Goal: Transaction & Acquisition: Purchase product/service

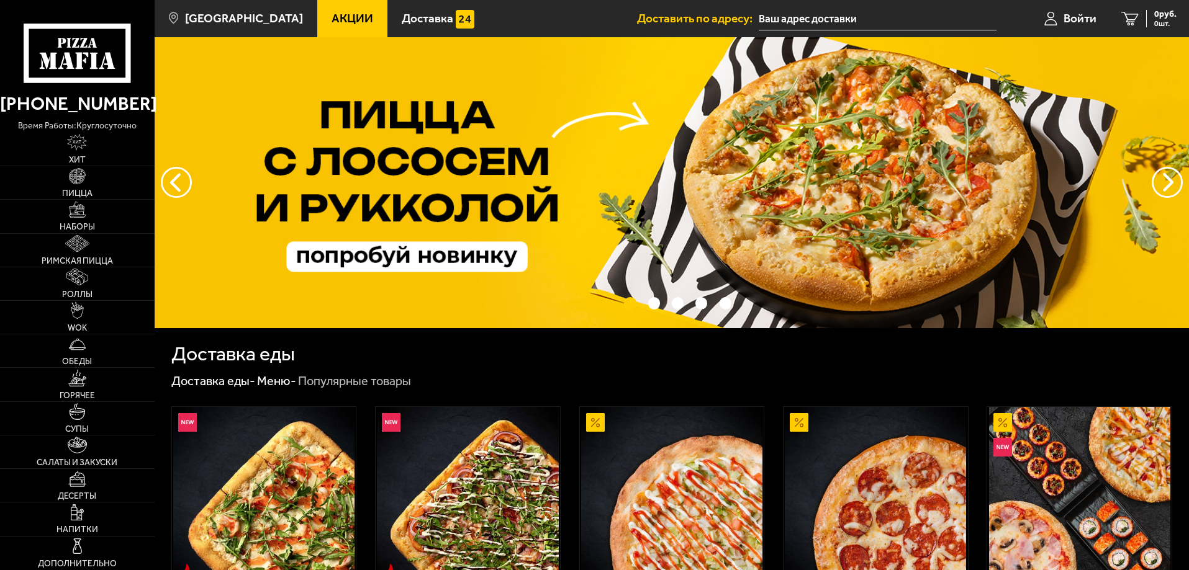
type input "[STREET_ADDRESS]"
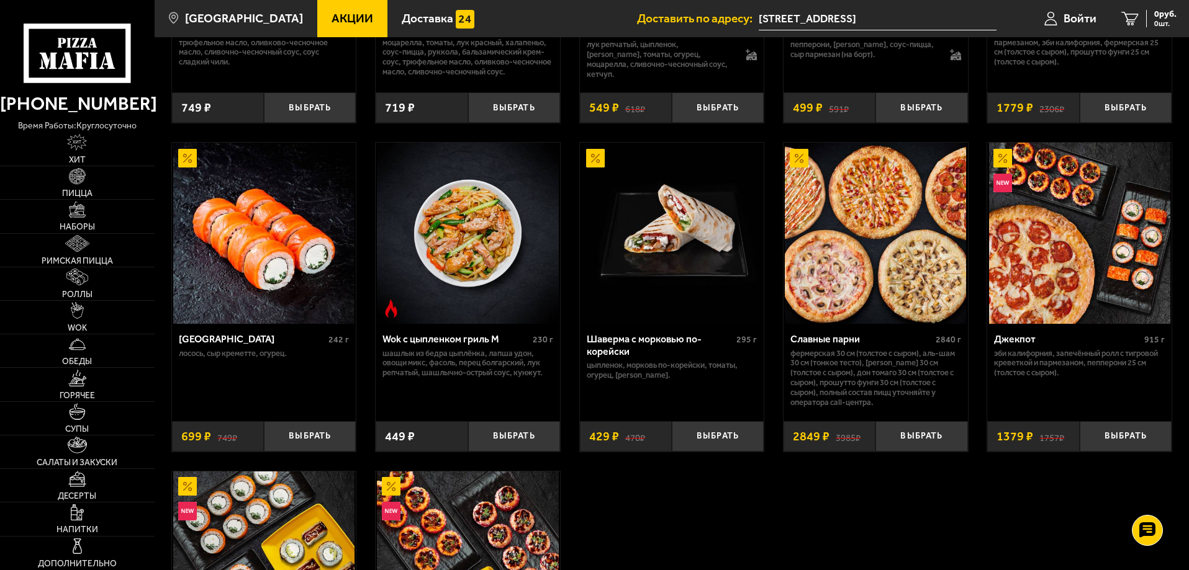
scroll to position [559, 0]
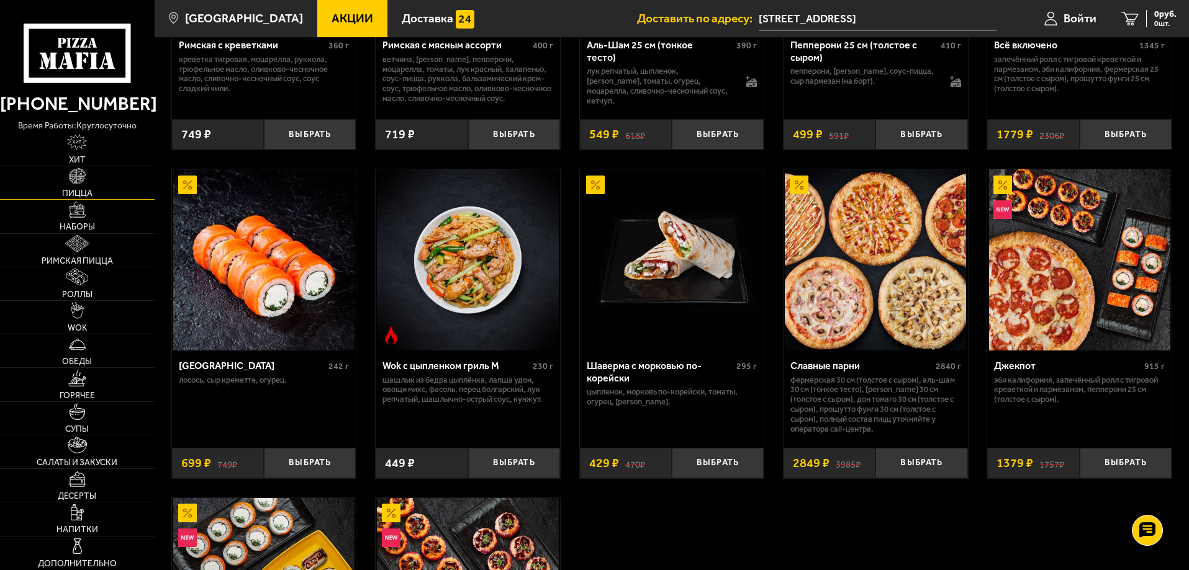
click at [79, 181] on img at bounding box center [77, 176] width 17 height 17
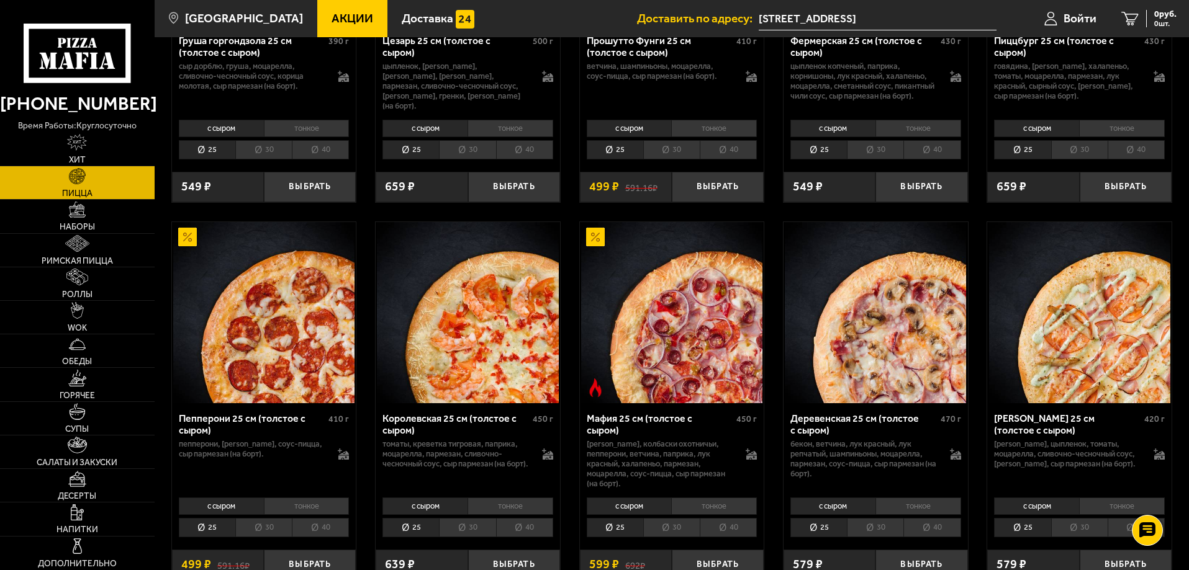
scroll to position [1490, 0]
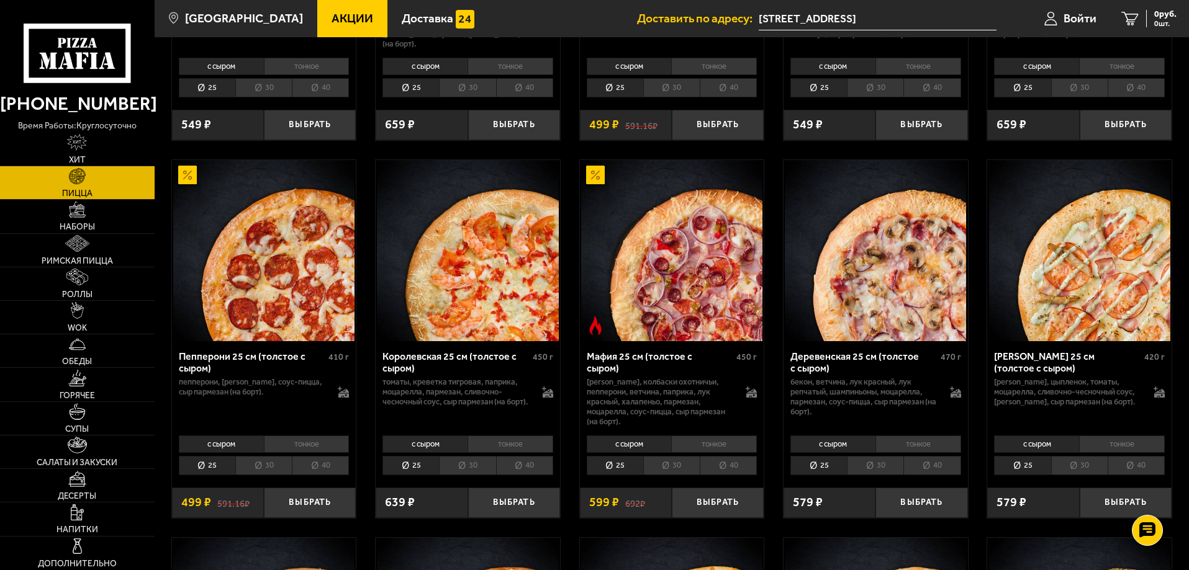
click at [676, 470] on li "30" at bounding box center [671, 465] width 56 height 19
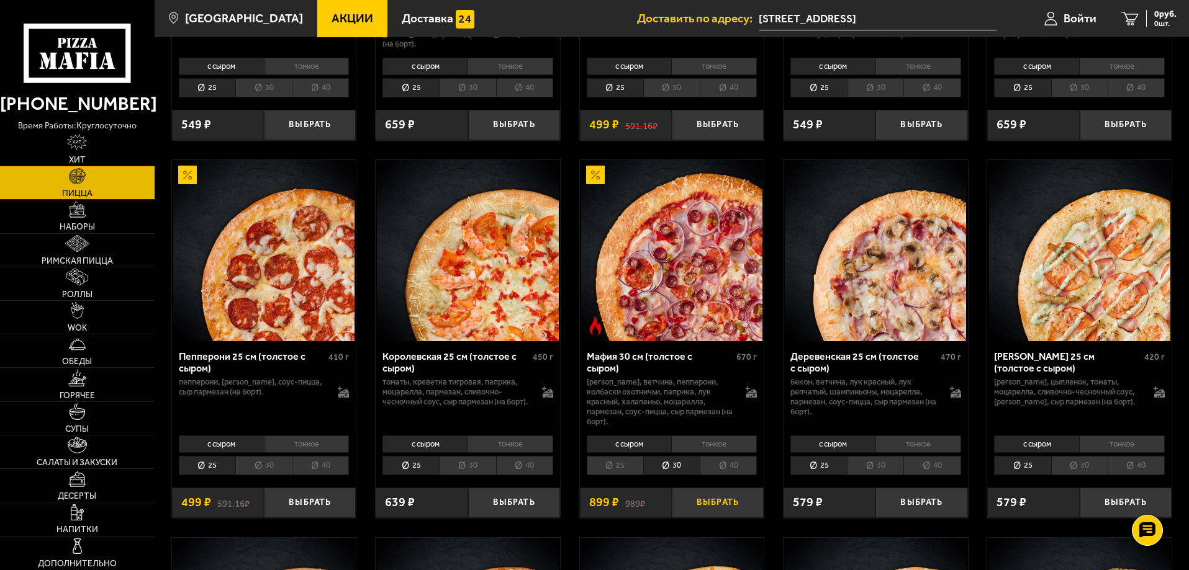
click at [721, 501] on button "Выбрать" at bounding box center [718, 503] width 92 height 30
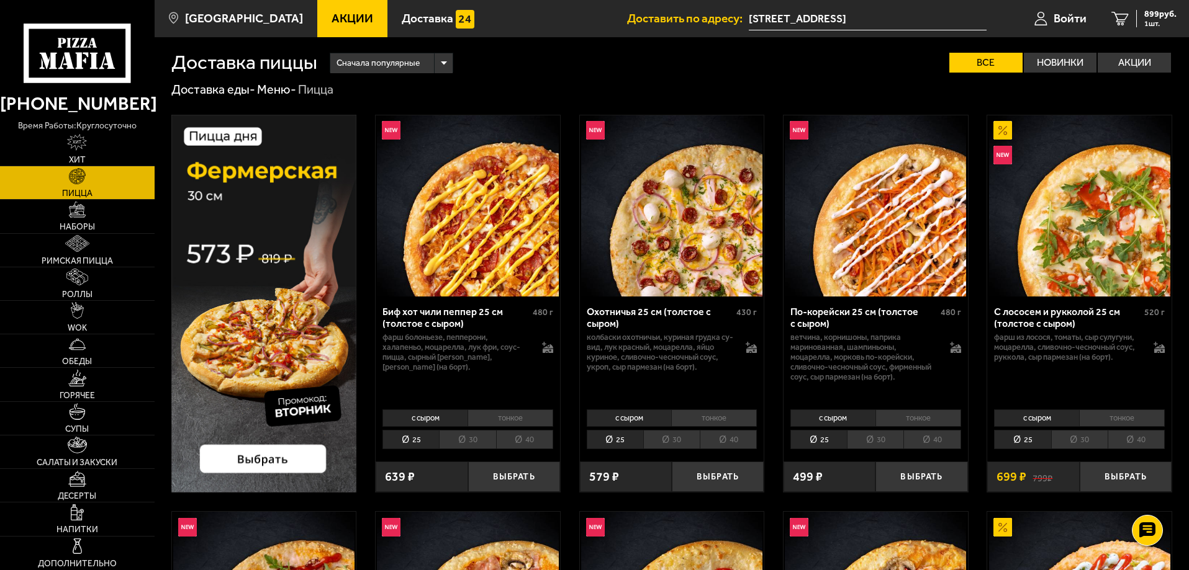
scroll to position [0, 0]
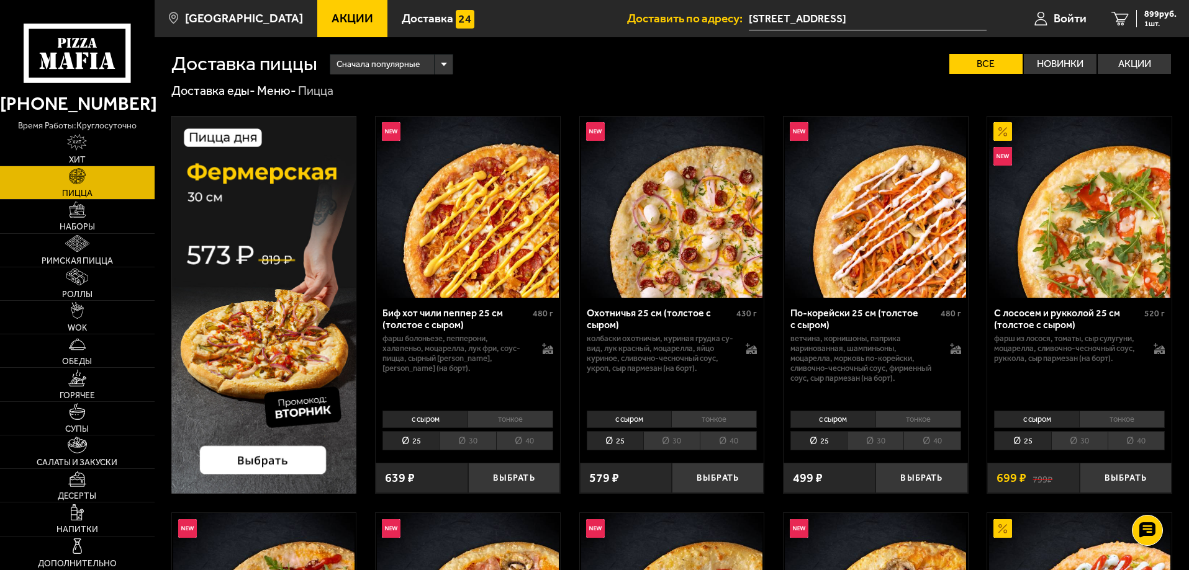
click at [276, 346] on img at bounding box center [264, 305] width 186 height 378
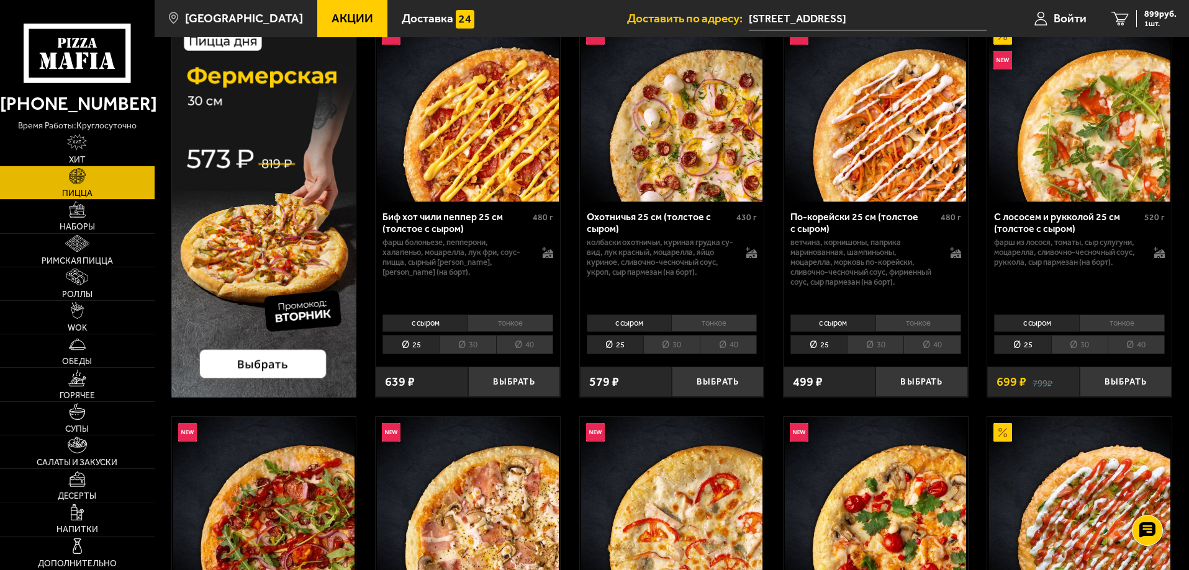
scroll to position [124, 0]
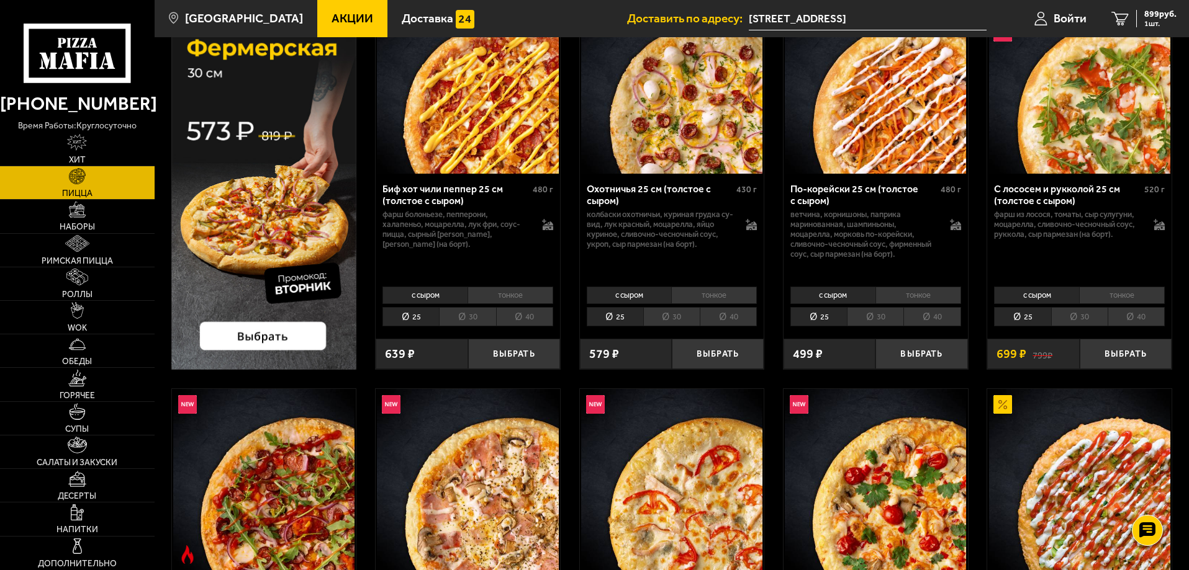
click at [881, 310] on li "30" at bounding box center [875, 316] width 56 height 19
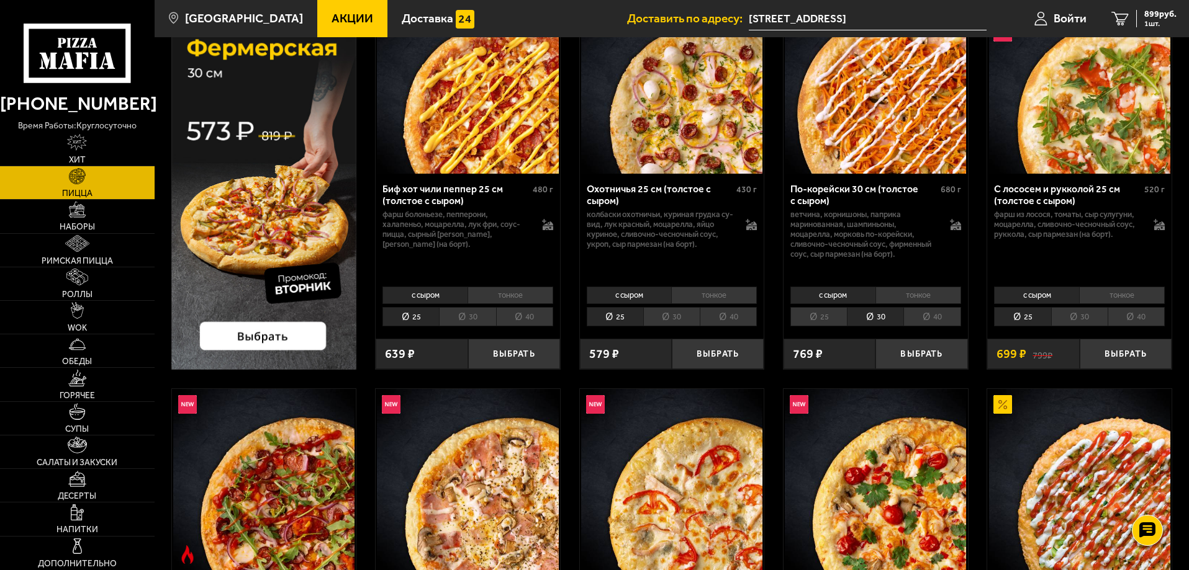
click at [882, 294] on li "тонкое" at bounding box center [918, 295] width 86 height 17
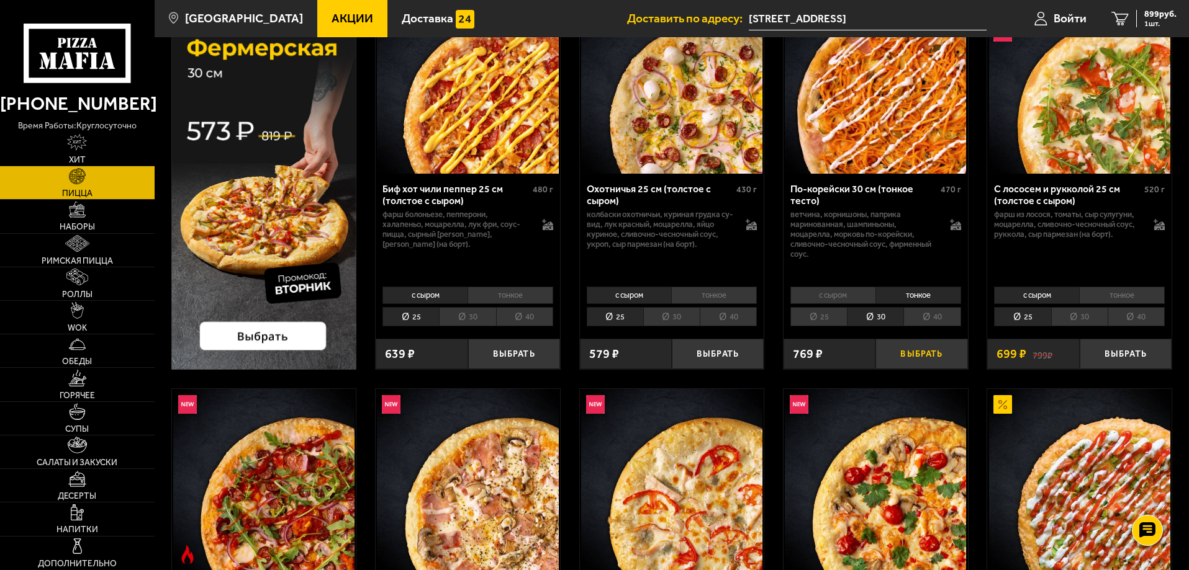
click at [918, 343] on button "Выбрать" at bounding box center [921, 354] width 92 height 30
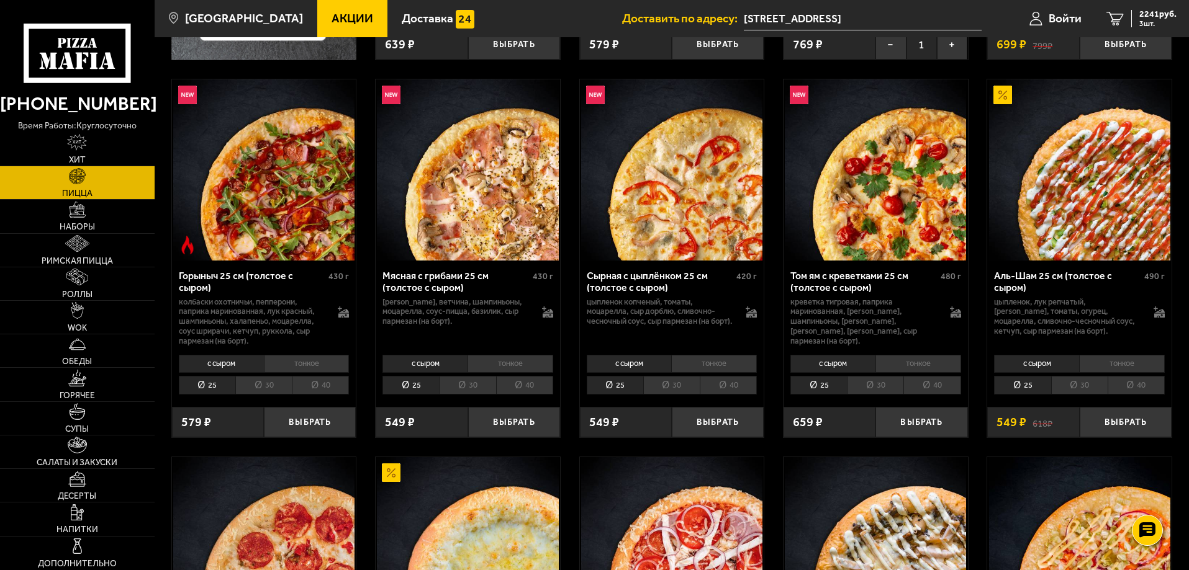
scroll to position [434, 0]
click at [1085, 384] on li "30" at bounding box center [1079, 384] width 56 height 19
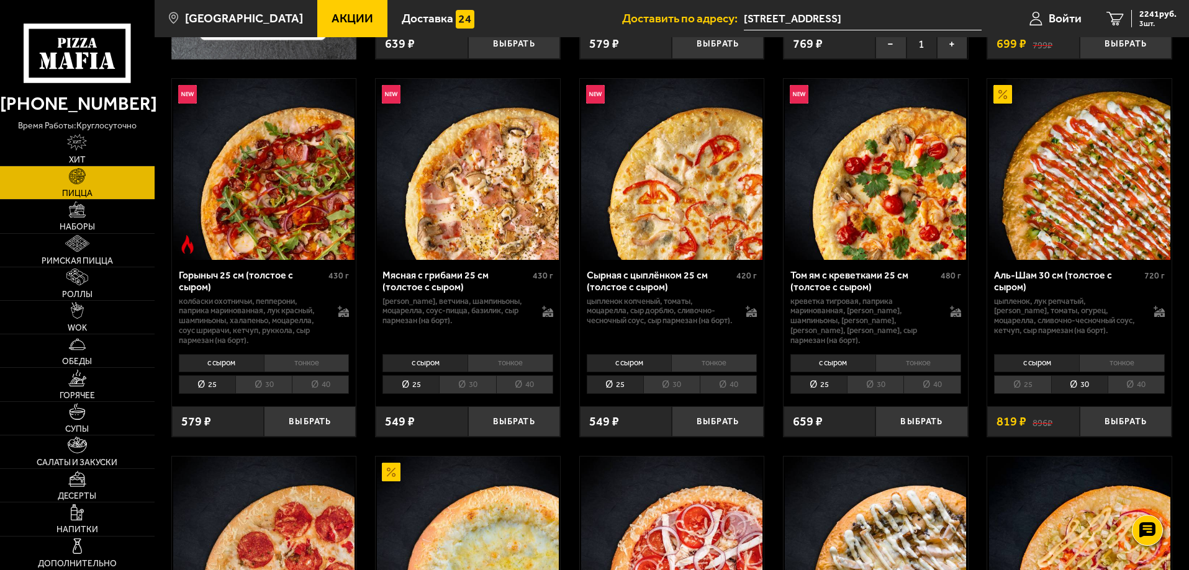
click at [1120, 363] on li "тонкое" at bounding box center [1122, 362] width 86 height 17
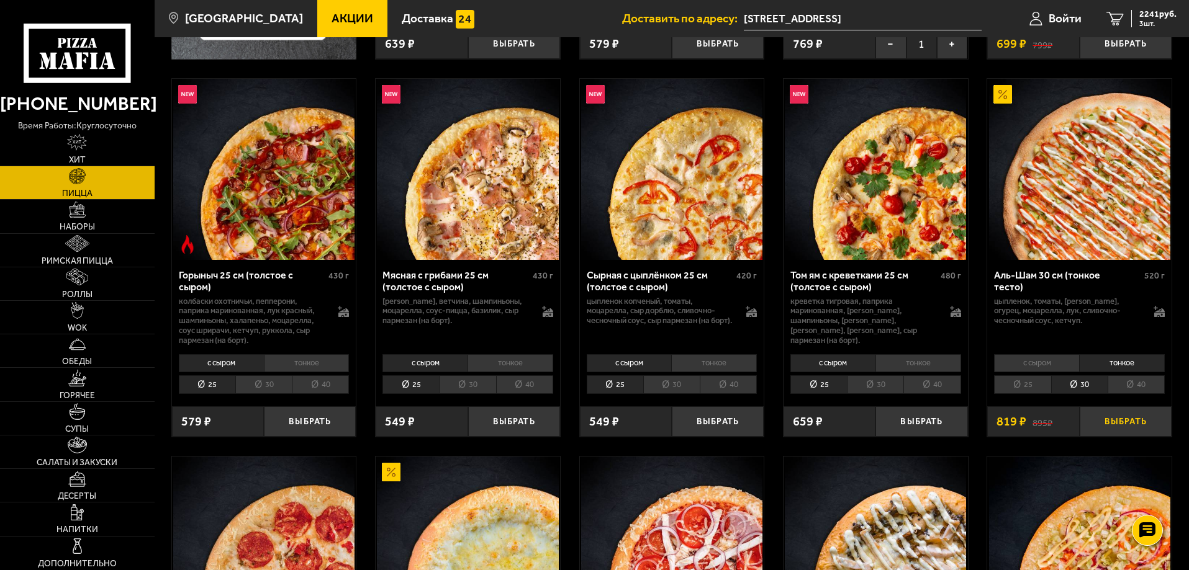
click at [1123, 421] on button "Выбрать" at bounding box center [1125, 422] width 92 height 30
click at [1152, 16] on span "3060 руб." at bounding box center [1157, 14] width 37 height 9
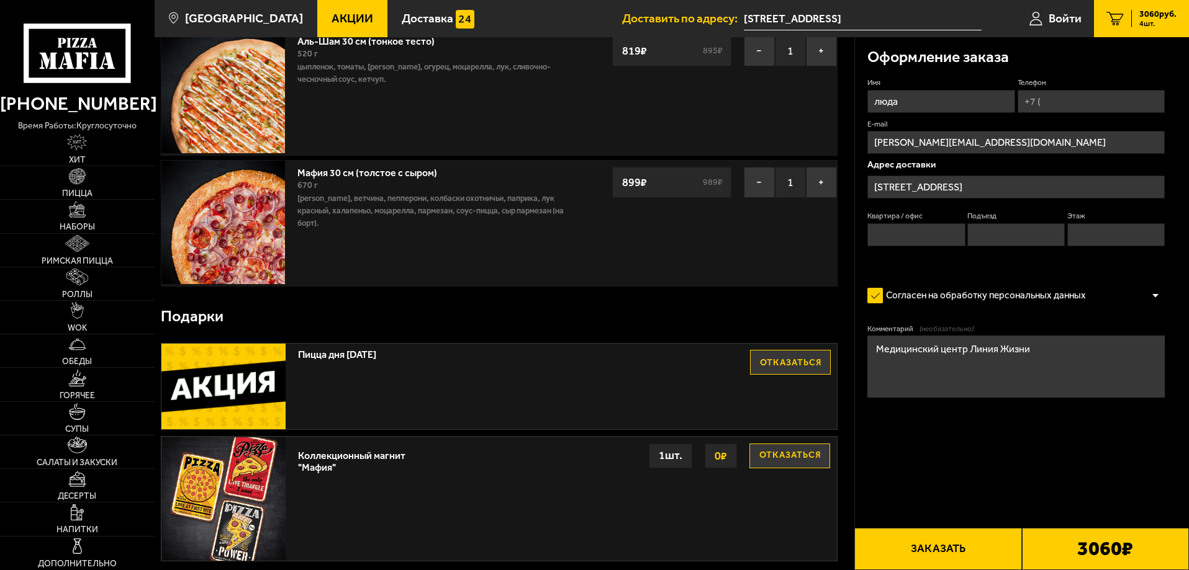
scroll to position [248, 0]
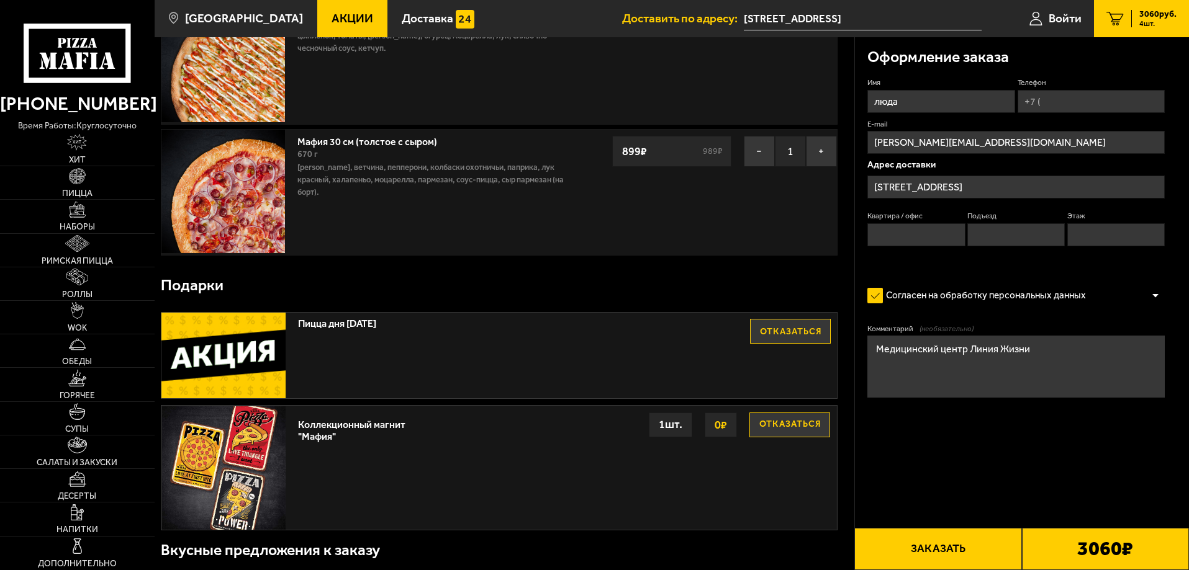
click at [799, 333] on button "Отказаться" at bounding box center [790, 331] width 81 height 25
click at [796, 430] on button "Отказаться" at bounding box center [789, 425] width 81 height 25
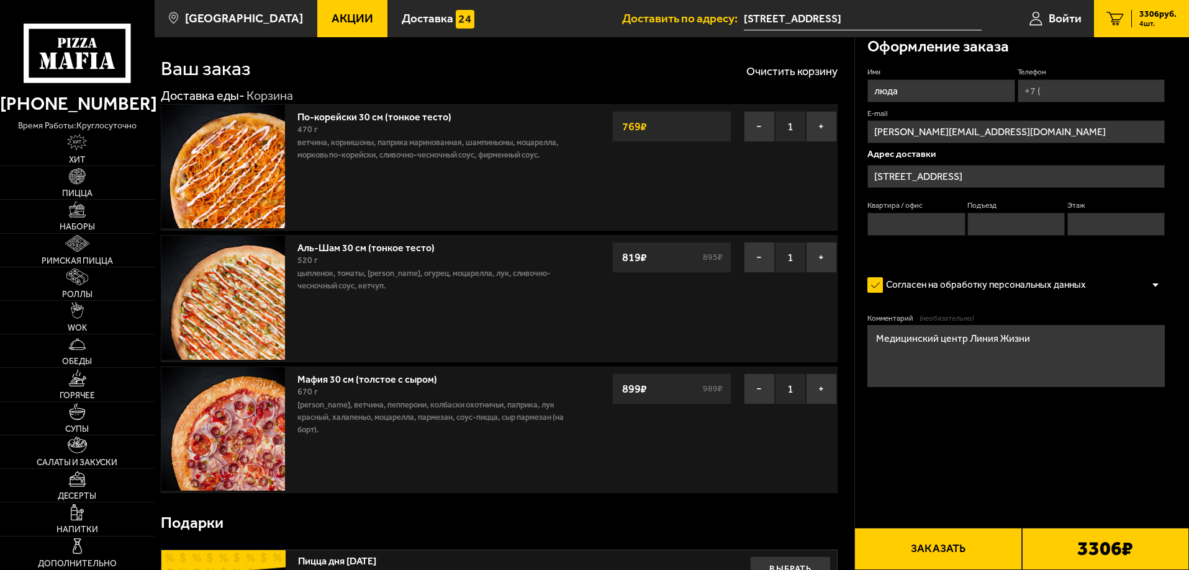
scroll to position [0, 0]
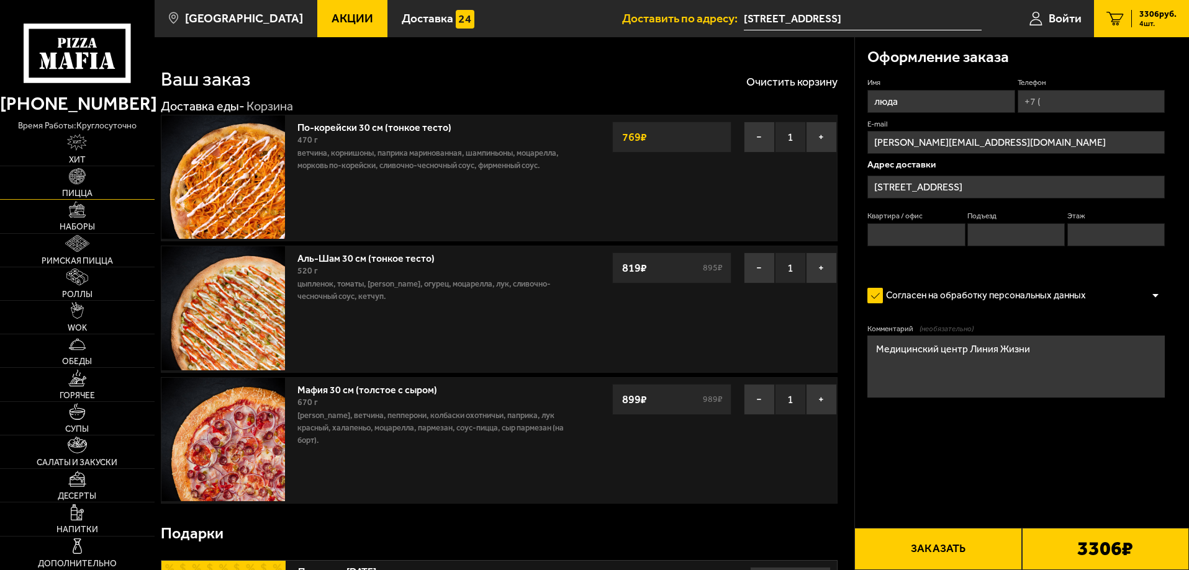
click at [85, 194] on span "Пицца" at bounding box center [77, 193] width 30 height 9
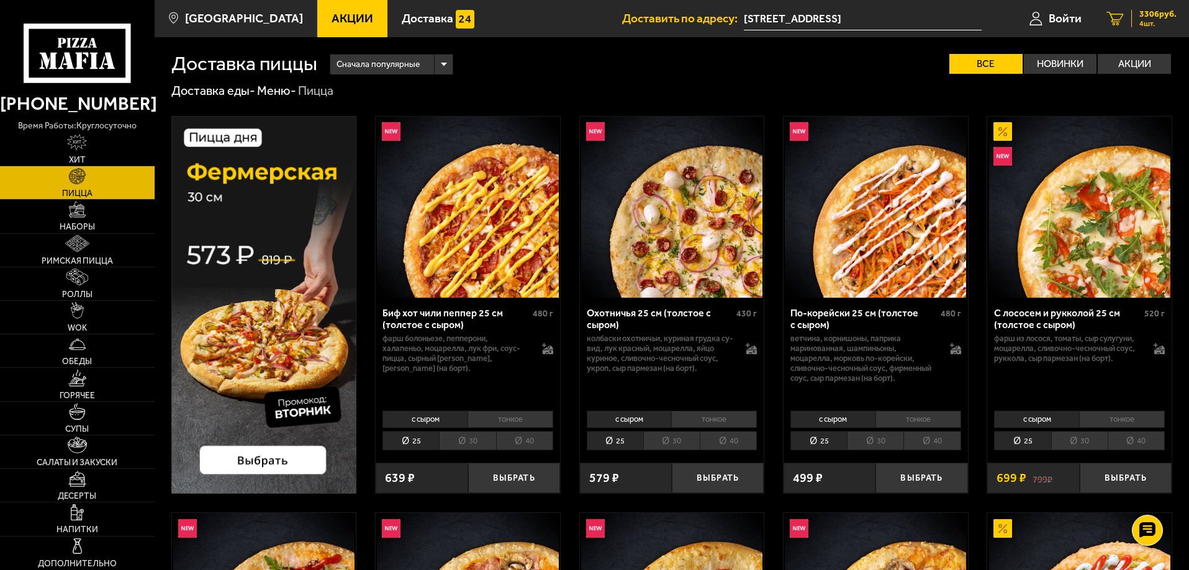
click at [1139, 20] on span "4 шт." at bounding box center [1157, 23] width 37 height 7
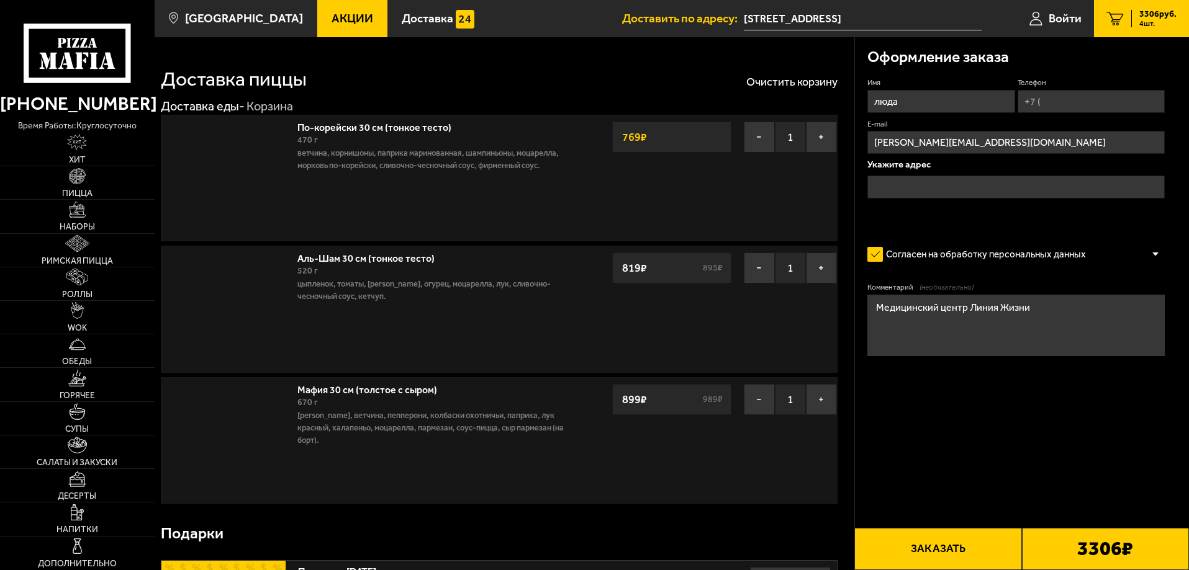
type input "[STREET_ADDRESS]"
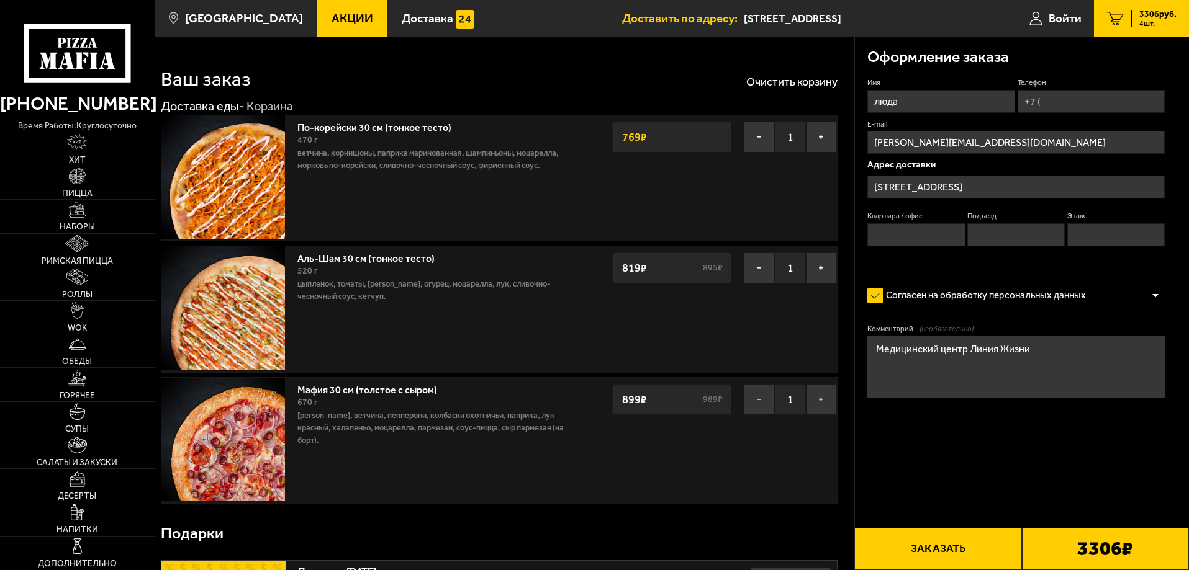
click at [1137, 22] on div "3306 руб. 4 шт." at bounding box center [1153, 18] width 45 height 17
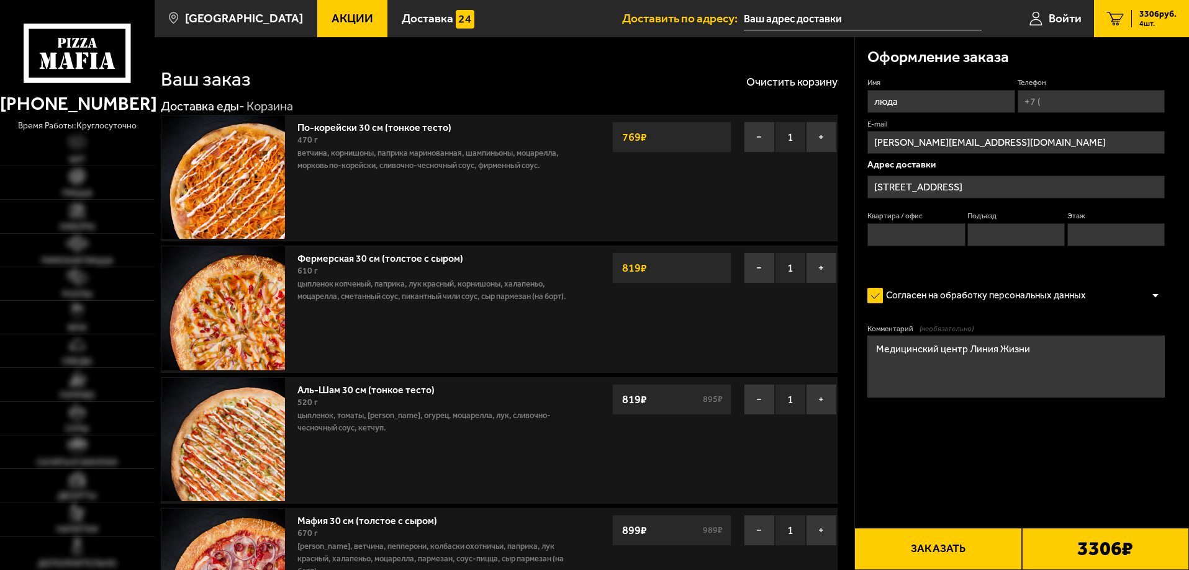
type input "[STREET_ADDRESS]"
click at [753, 276] on button "−" at bounding box center [759, 268] width 31 height 31
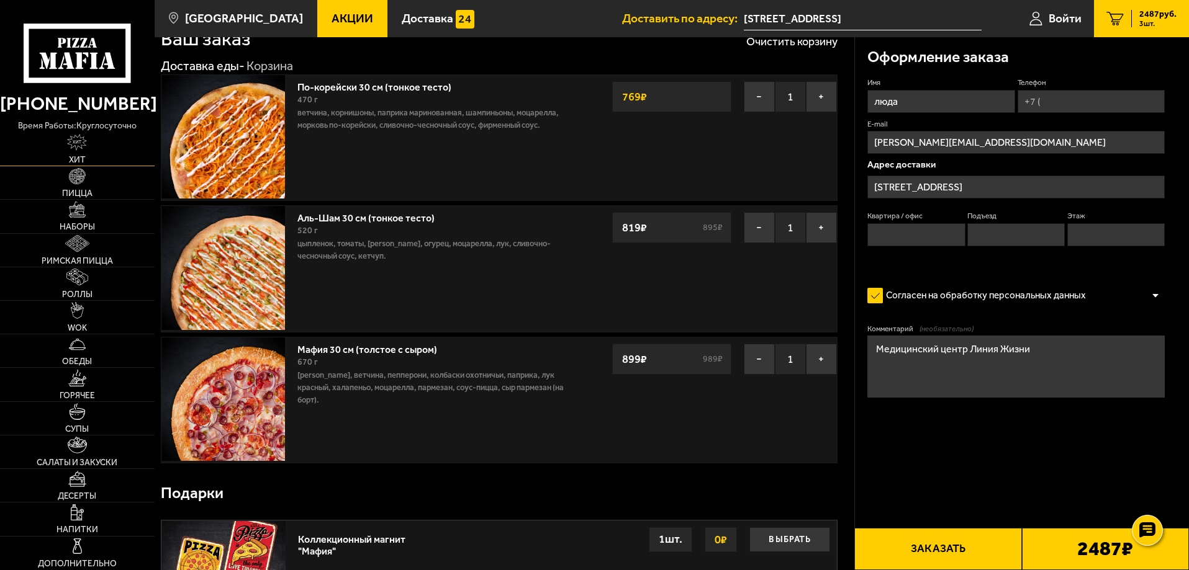
scroll to position [62, 0]
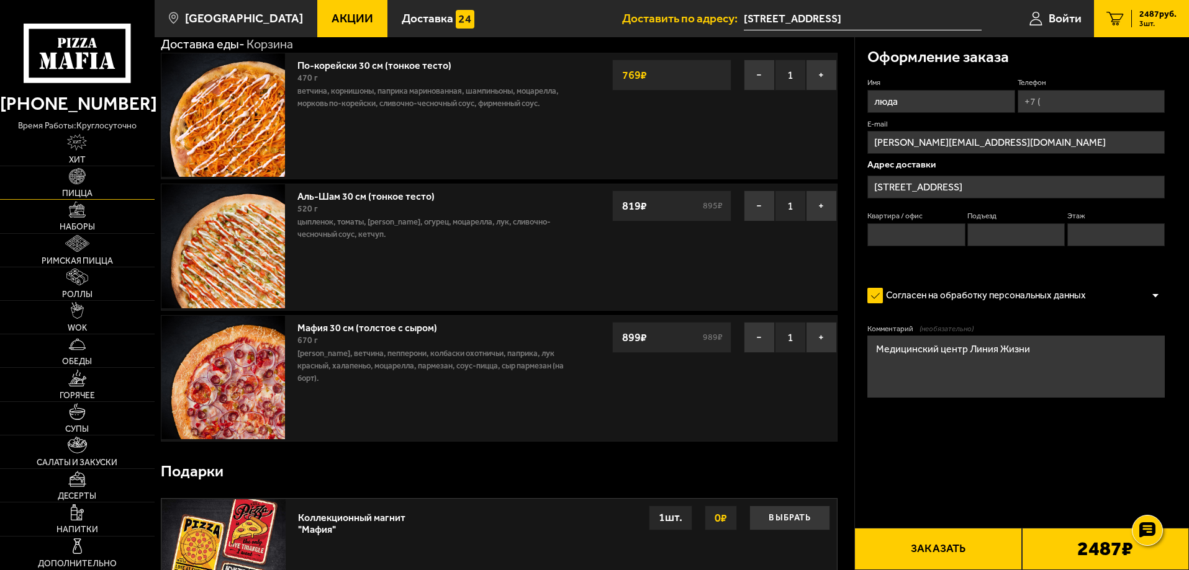
click at [77, 190] on span "Пицца" at bounding box center [77, 193] width 30 height 9
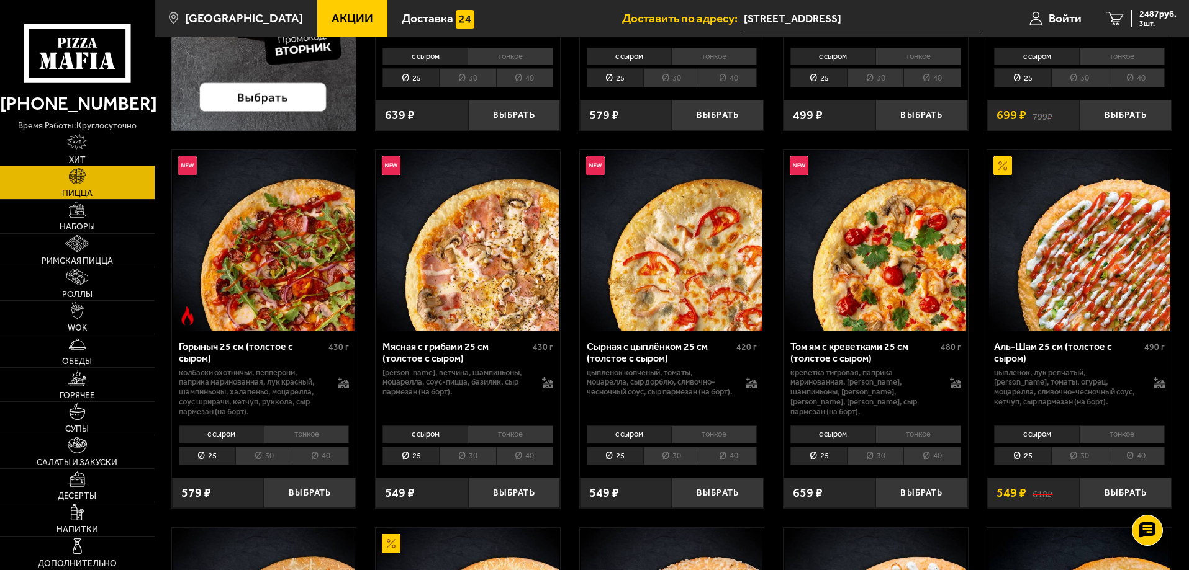
scroll to position [372, 0]
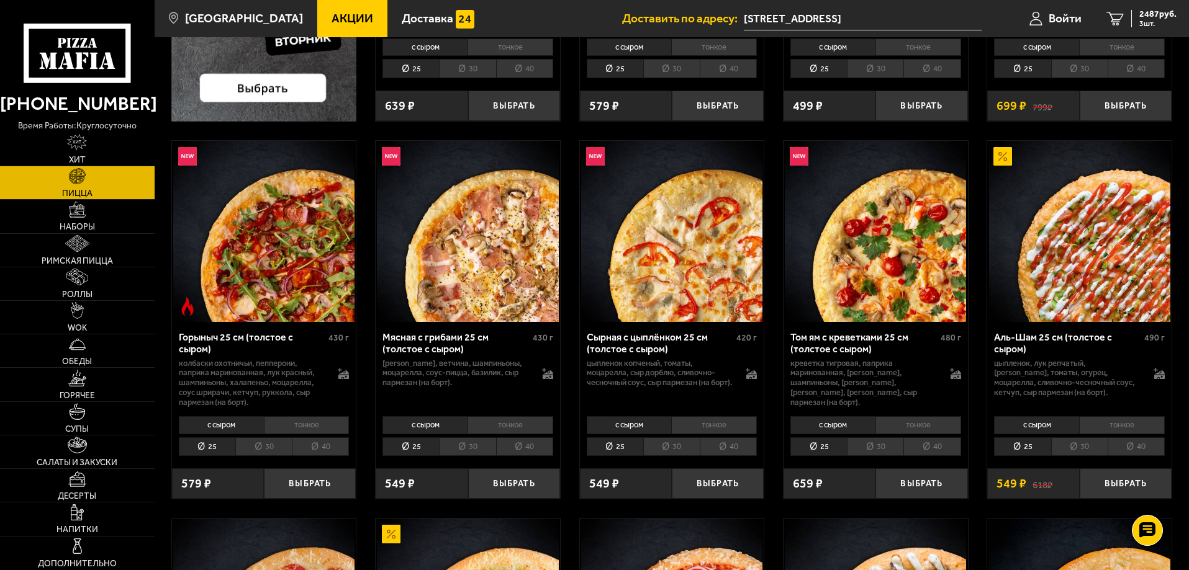
click at [475, 447] on li "30" at bounding box center [467, 447] width 56 height 19
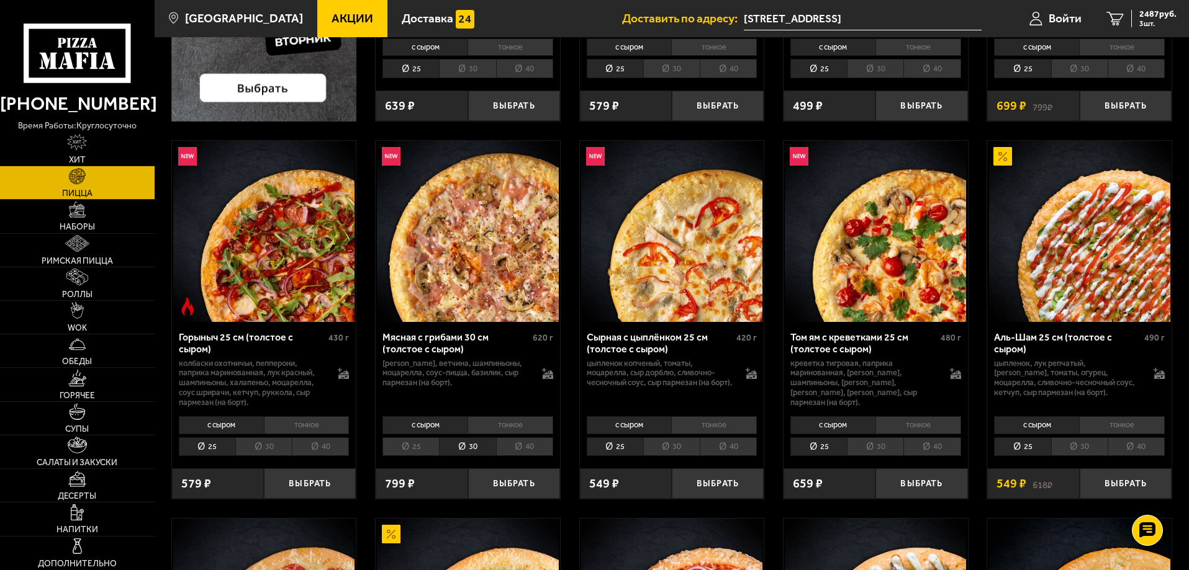
click at [492, 426] on li "тонкое" at bounding box center [510, 424] width 86 height 17
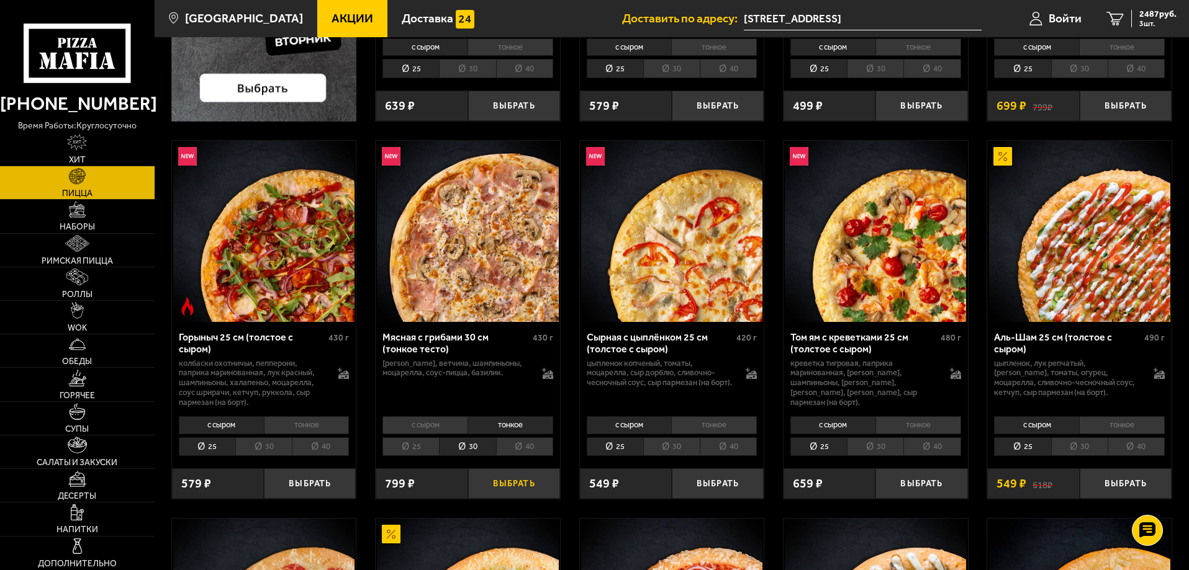
click at [516, 485] on button "Выбрать" at bounding box center [514, 484] width 92 height 30
click at [1164, 10] on span "3286 руб." at bounding box center [1157, 14] width 37 height 9
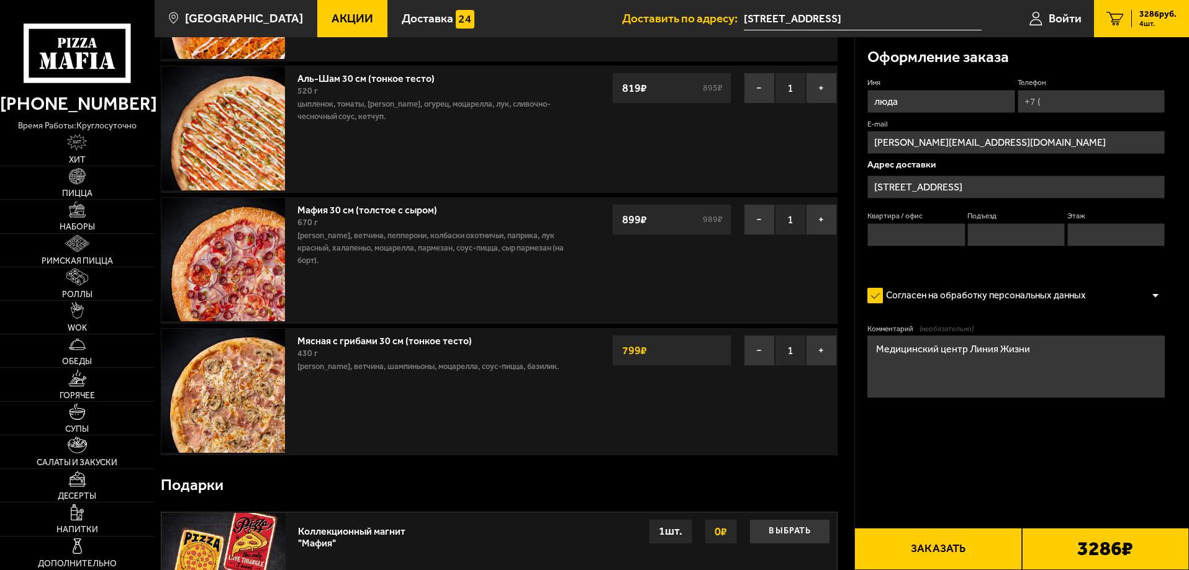
scroll to position [186, 0]
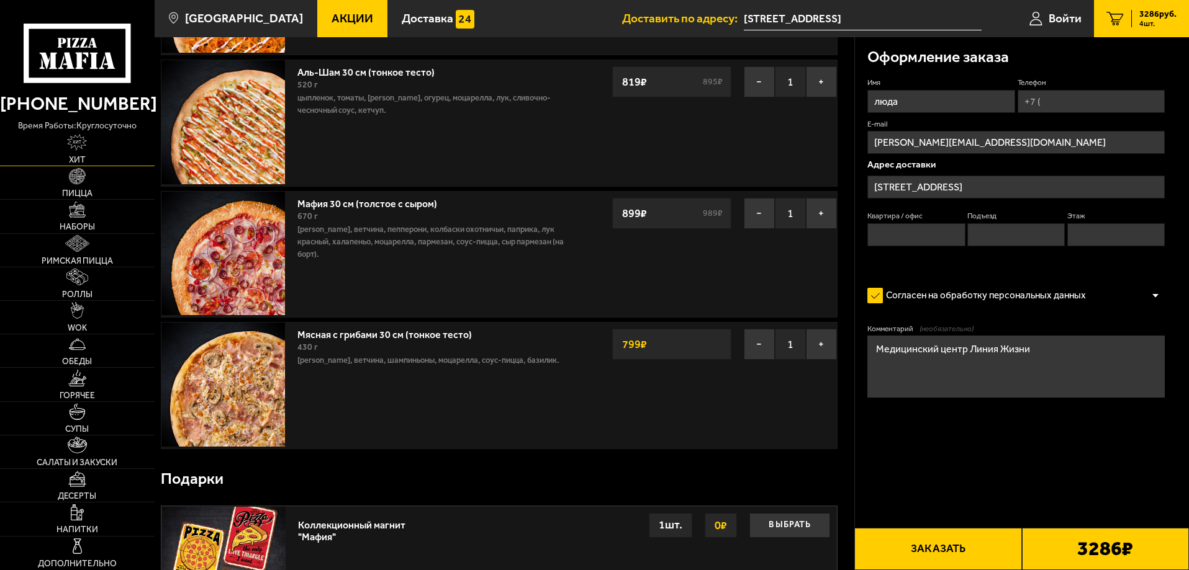
click at [69, 138] on img at bounding box center [77, 142] width 20 height 17
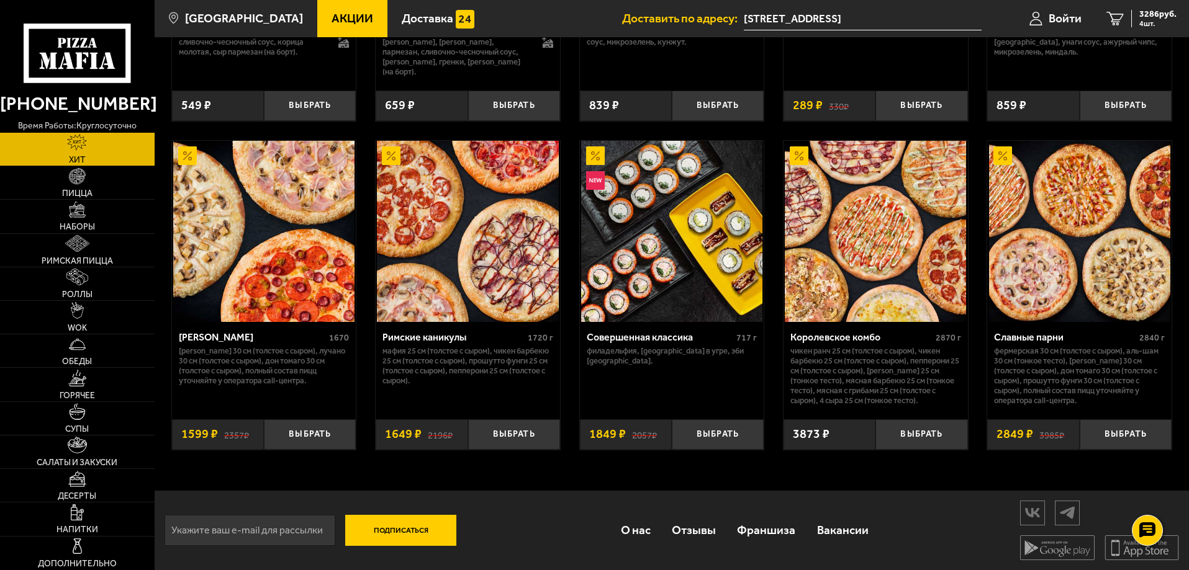
scroll to position [643, 0]
click at [74, 218] on link "Наборы" at bounding box center [77, 216] width 155 height 33
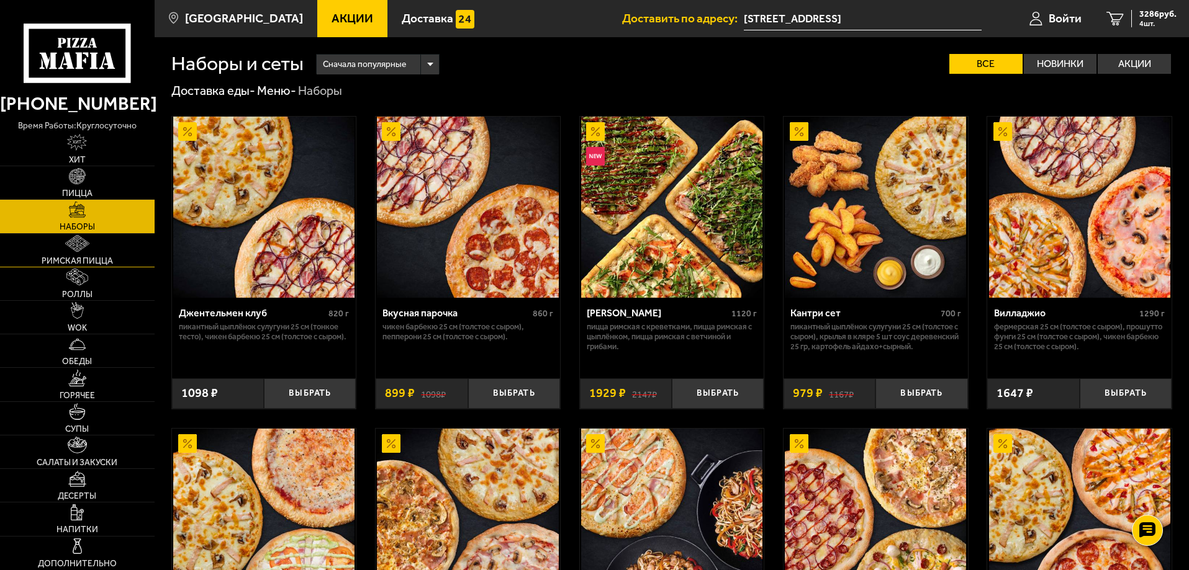
click at [85, 258] on span "Римская пицца" at bounding box center [77, 261] width 71 height 9
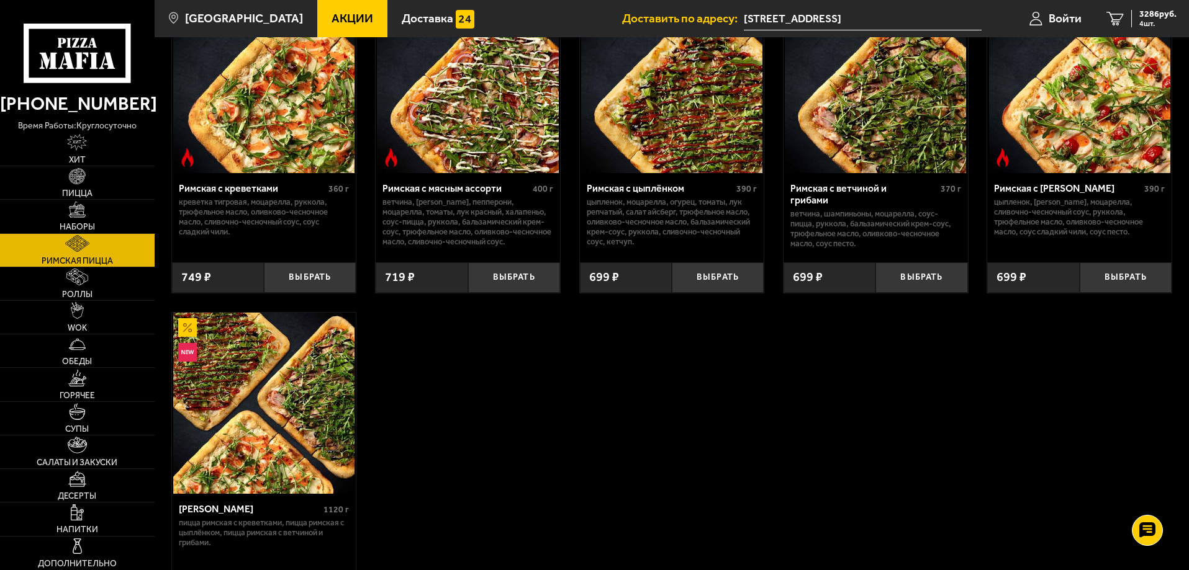
scroll to position [186, 0]
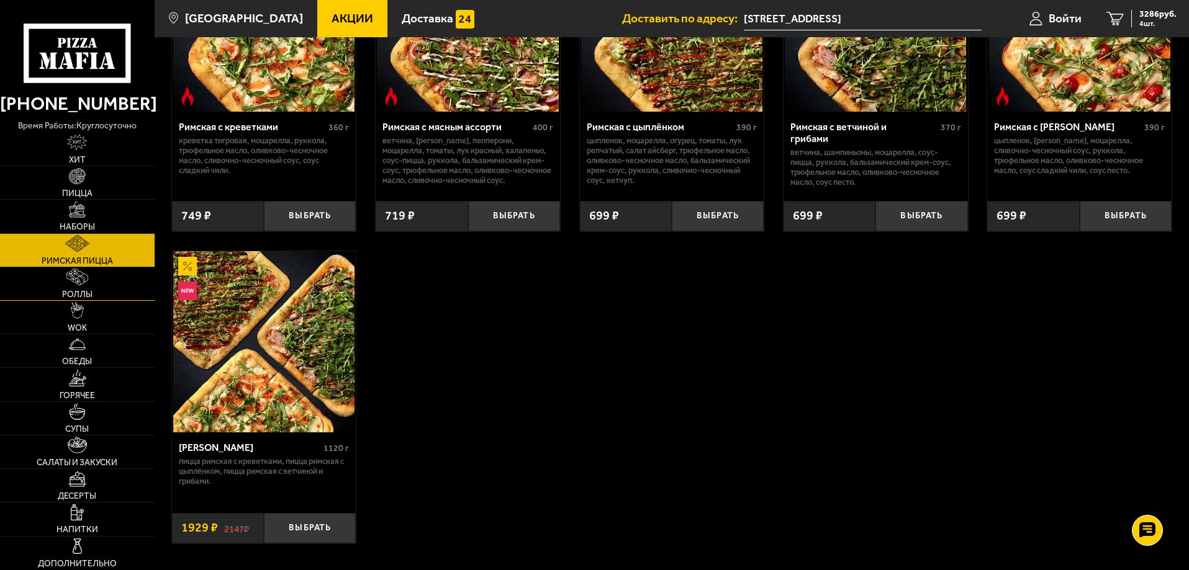
click at [82, 285] on img at bounding box center [76, 277] width 21 height 17
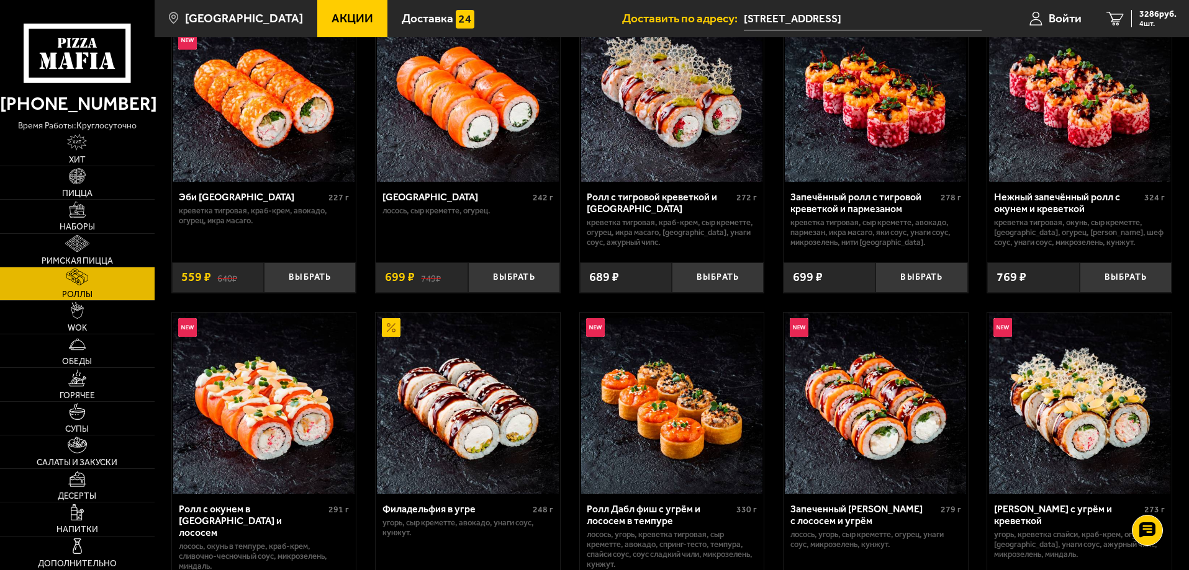
scroll to position [248, 0]
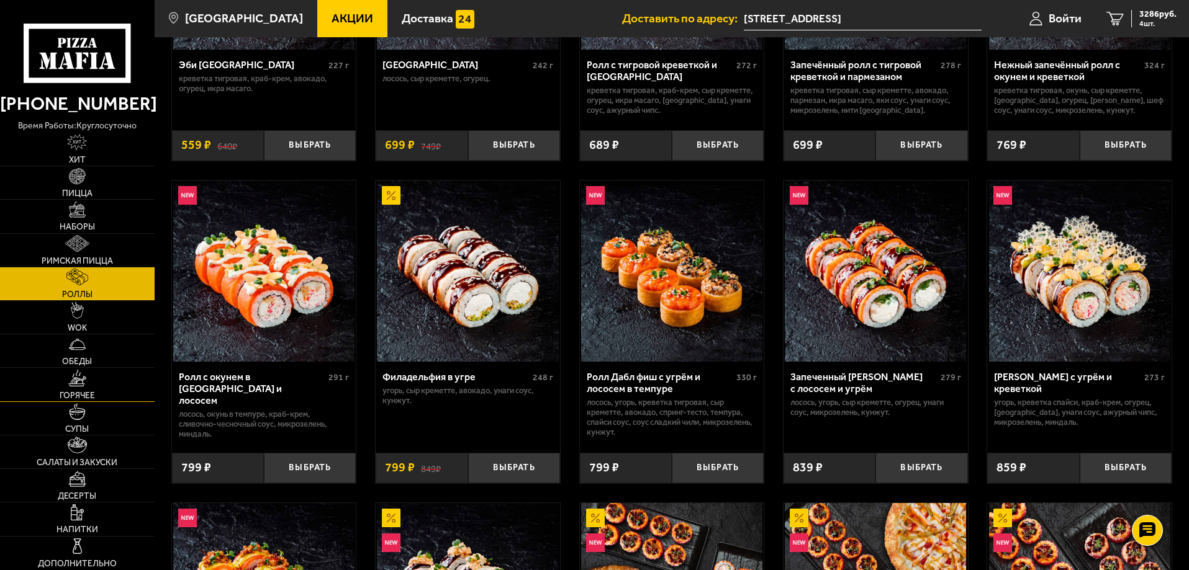
click at [80, 383] on img at bounding box center [77, 378] width 19 height 17
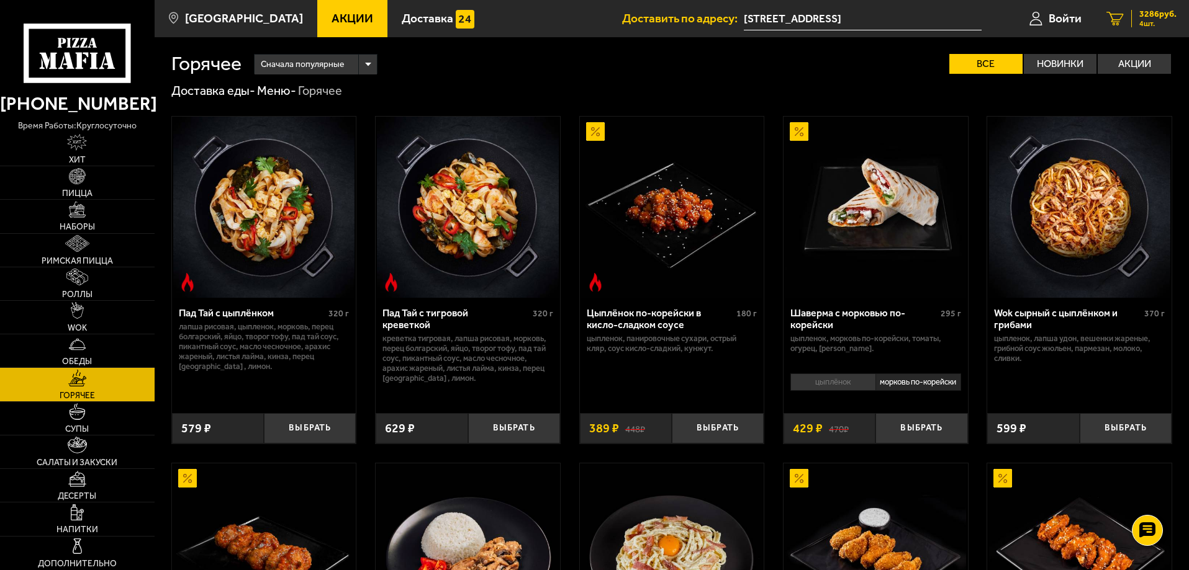
click at [1140, 14] on div "3286 руб. 4 шт." at bounding box center [1153, 18] width 45 height 17
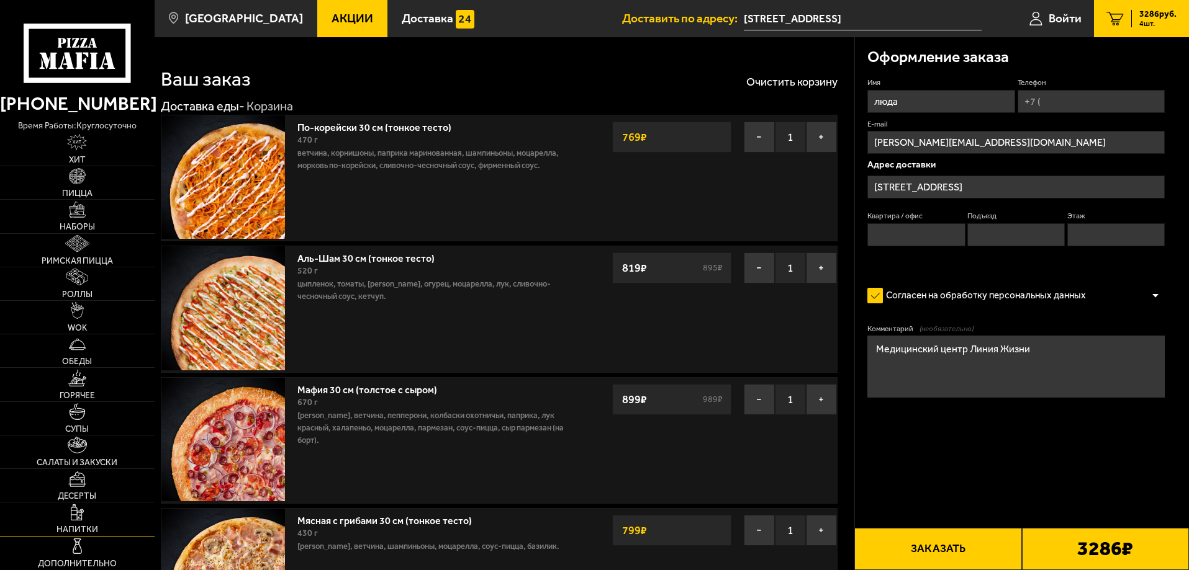
click at [91, 518] on link "Напитки" at bounding box center [77, 519] width 155 height 33
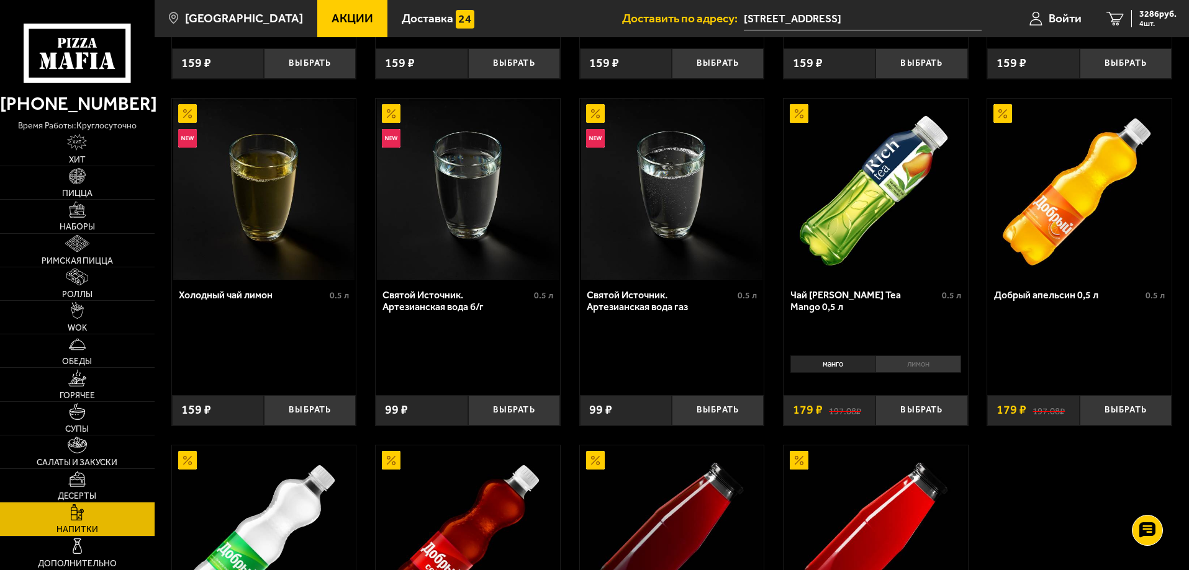
scroll to position [657, 0]
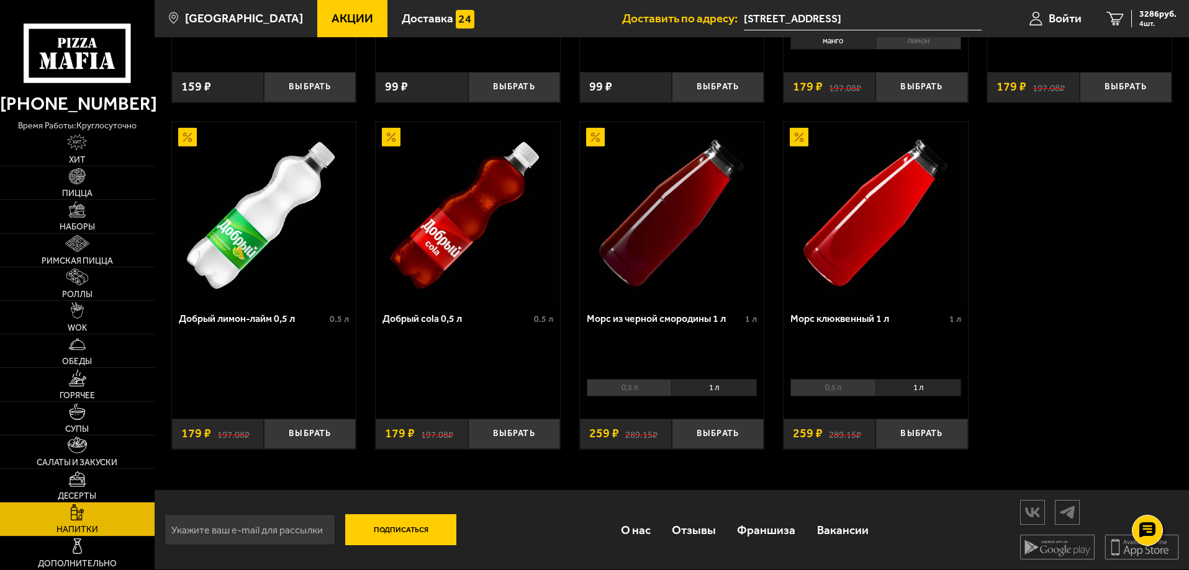
click at [731, 388] on li "1 л" at bounding box center [714, 387] width 86 height 17
click at [708, 389] on li "1 л" at bounding box center [714, 387] width 86 height 17
click at [701, 384] on li "1 л" at bounding box center [714, 387] width 86 height 17
click at [914, 383] on li "1 л" at bounding box center [918, 387] width 86 height 17
click at [932, 429] on button "Выбрать" at bounding box center [921, 434] width 92 height 30
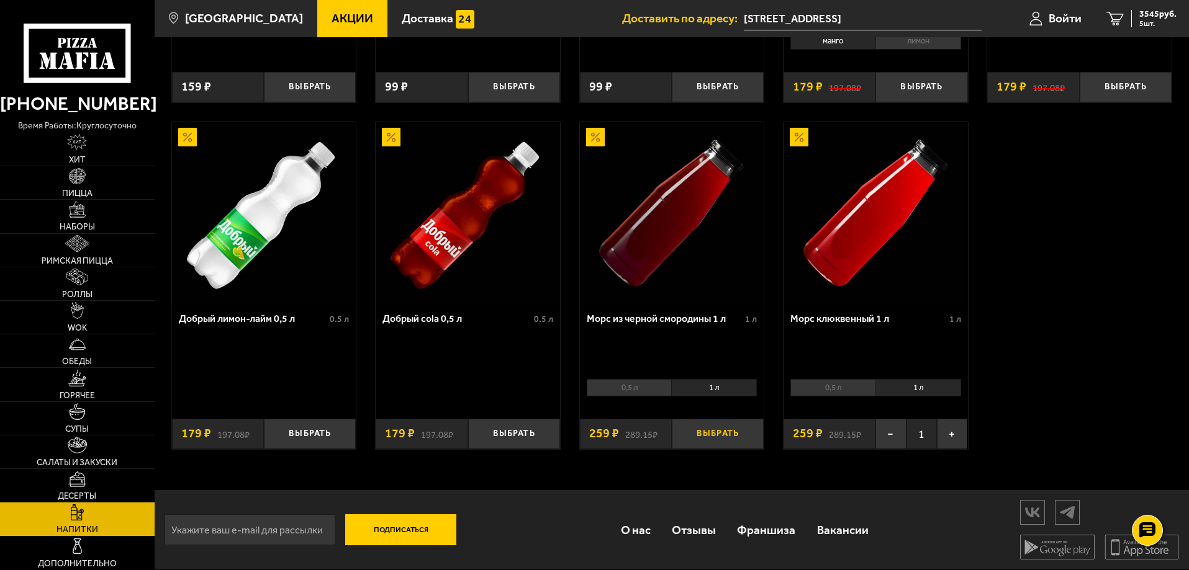
click at [740, 428] on button "Выбрать" at bounding box center [718, 434] width 92 height 30
click at [947, 436] on button "+" at bounding box center [952, 434] width 30 height 30
click at [1150, 20] on span "7 шт." at bounding box center [1157, 23] width 37 height 7
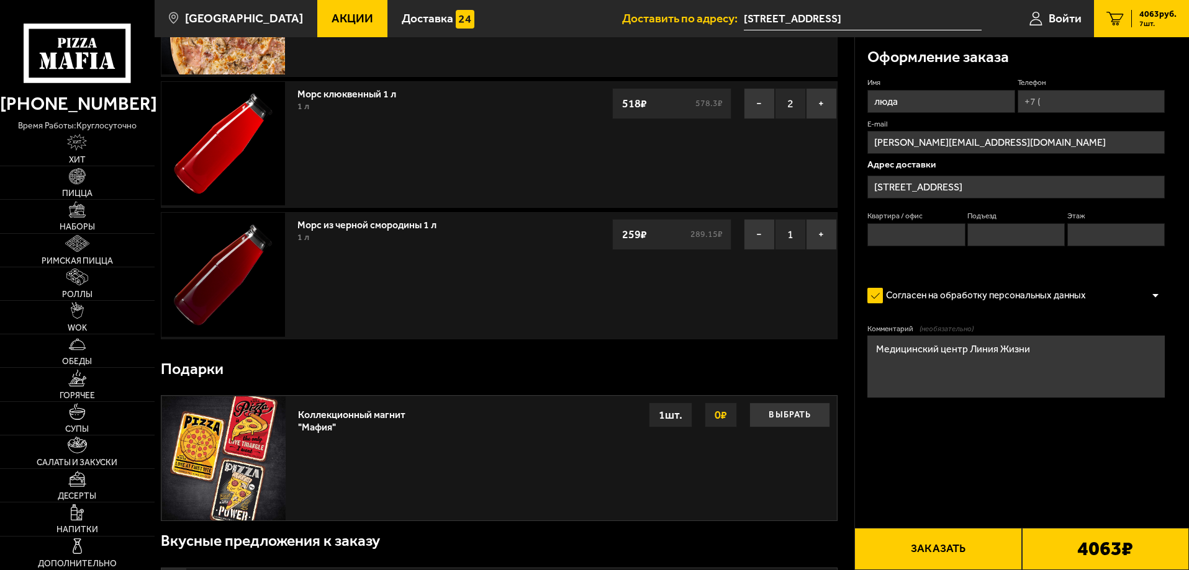
scroll to position [869, 0]
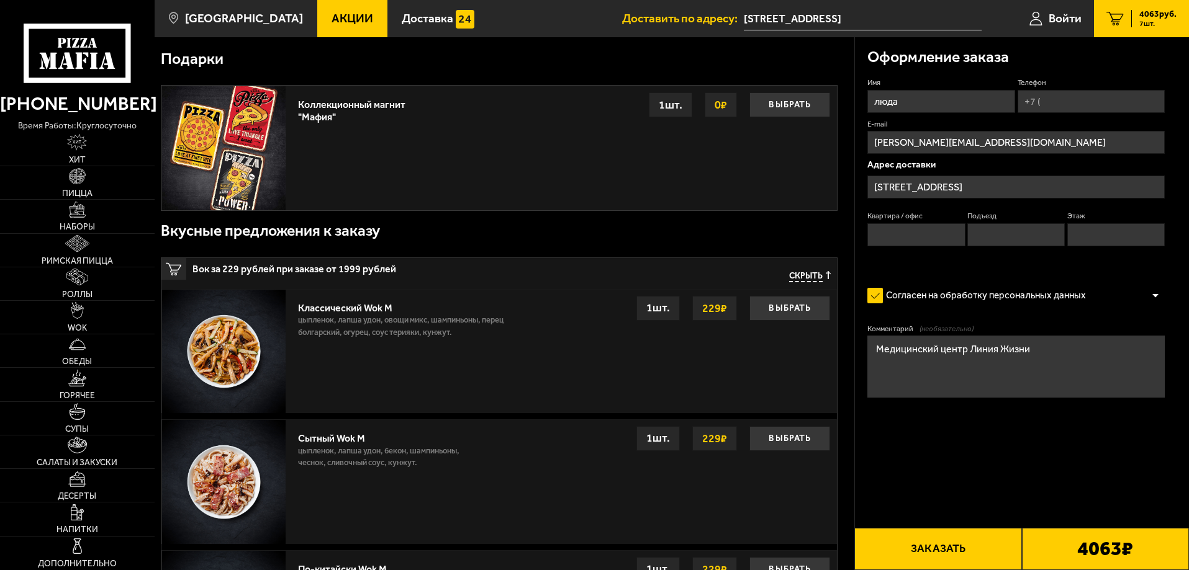
click at [1043, 101] on input "Телефон" at bounding box center [1090, 101] width 147 height 23
drag, startPoint x: 909, startPoint y: 104, endPoint x: 828, endPoint y: 91, distance: 81.7
click at [828, 91] on section "Ваш заказ Очистить корзину Доставка еды - Корзина По-корейски 30 см (тонкое тес…" at bounding box center [672, 195] width 1034 height 2054
type input "[PERSON_NAME]"
click at [1043, 106] on input "Телефон" at bounding box center [1090, 101] width 147 height 23
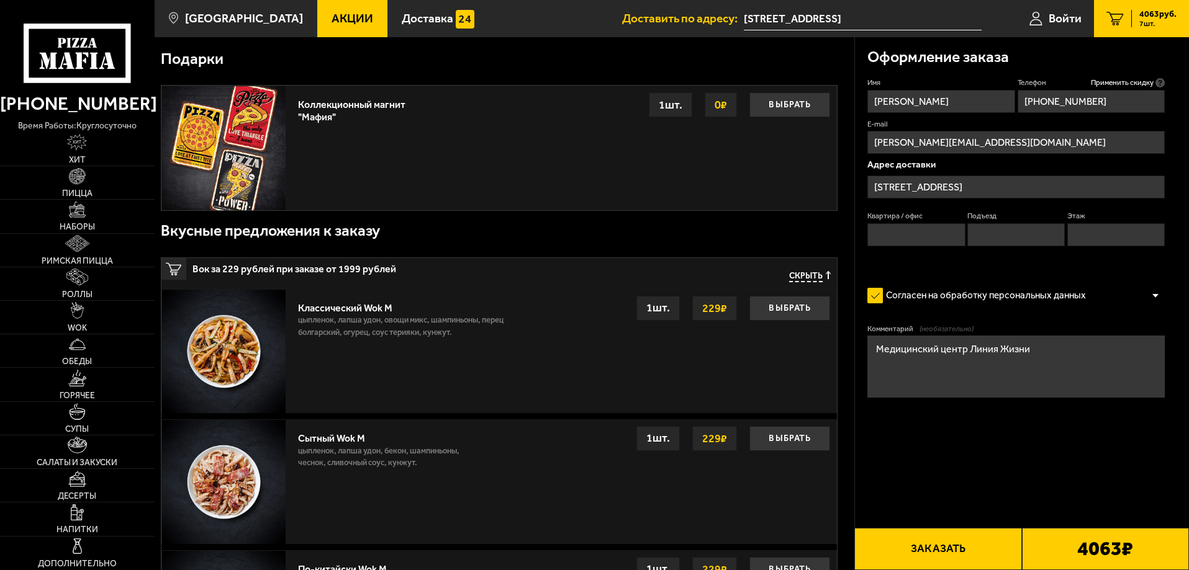
type input "[PHONE_NUMBER]"
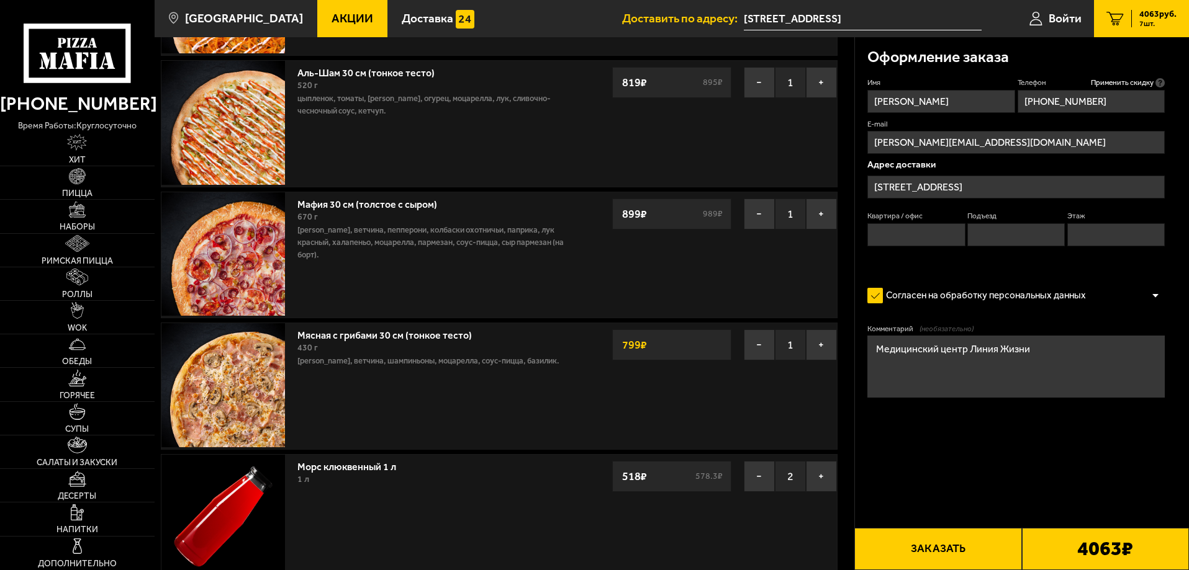
scroll to position [186, 0]
